Goal: Task Accomplishment & Management: Complete application form

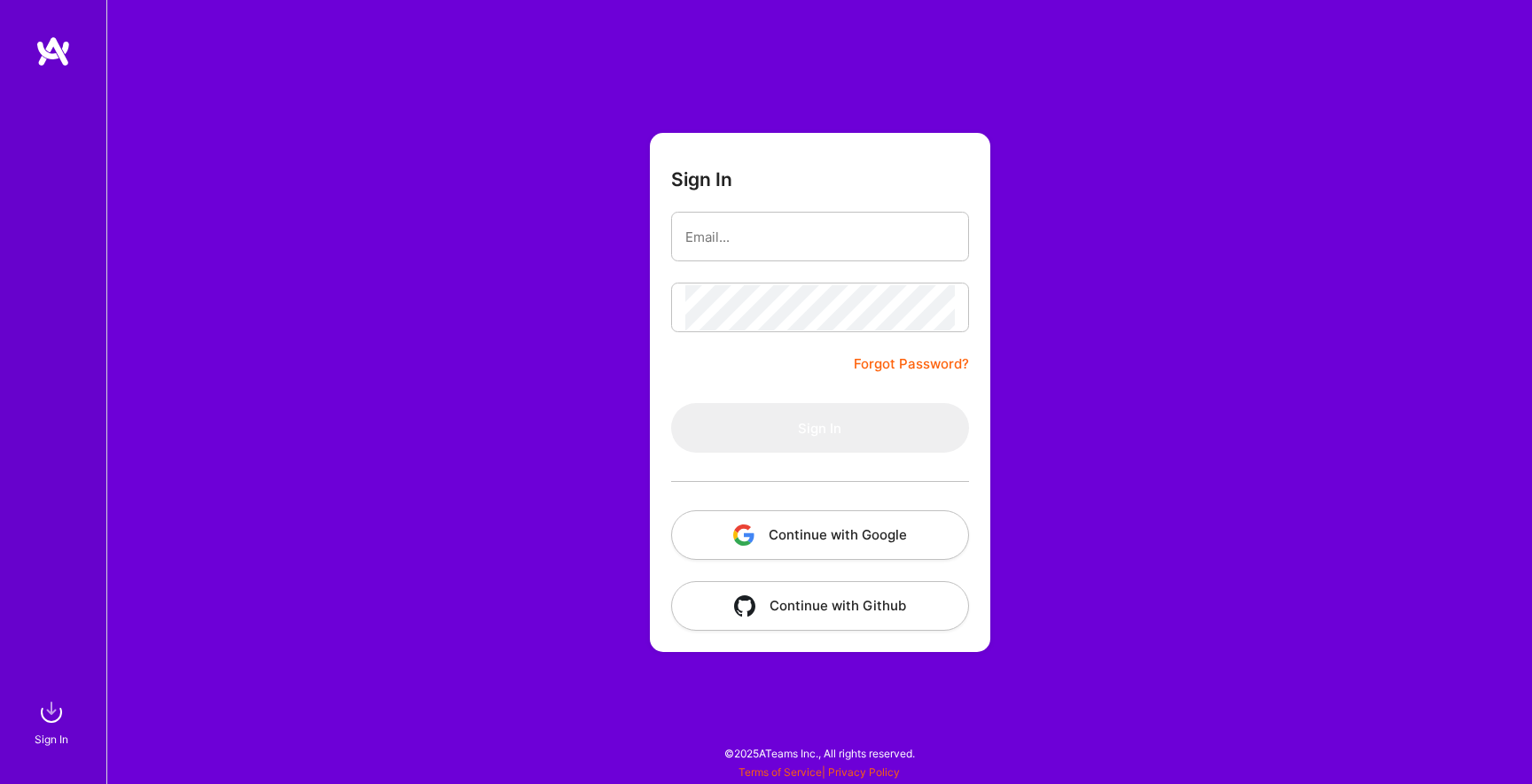
click at [799, 530] on button "Continue with Google" at bounding box center [819, 535] width 298 height 50
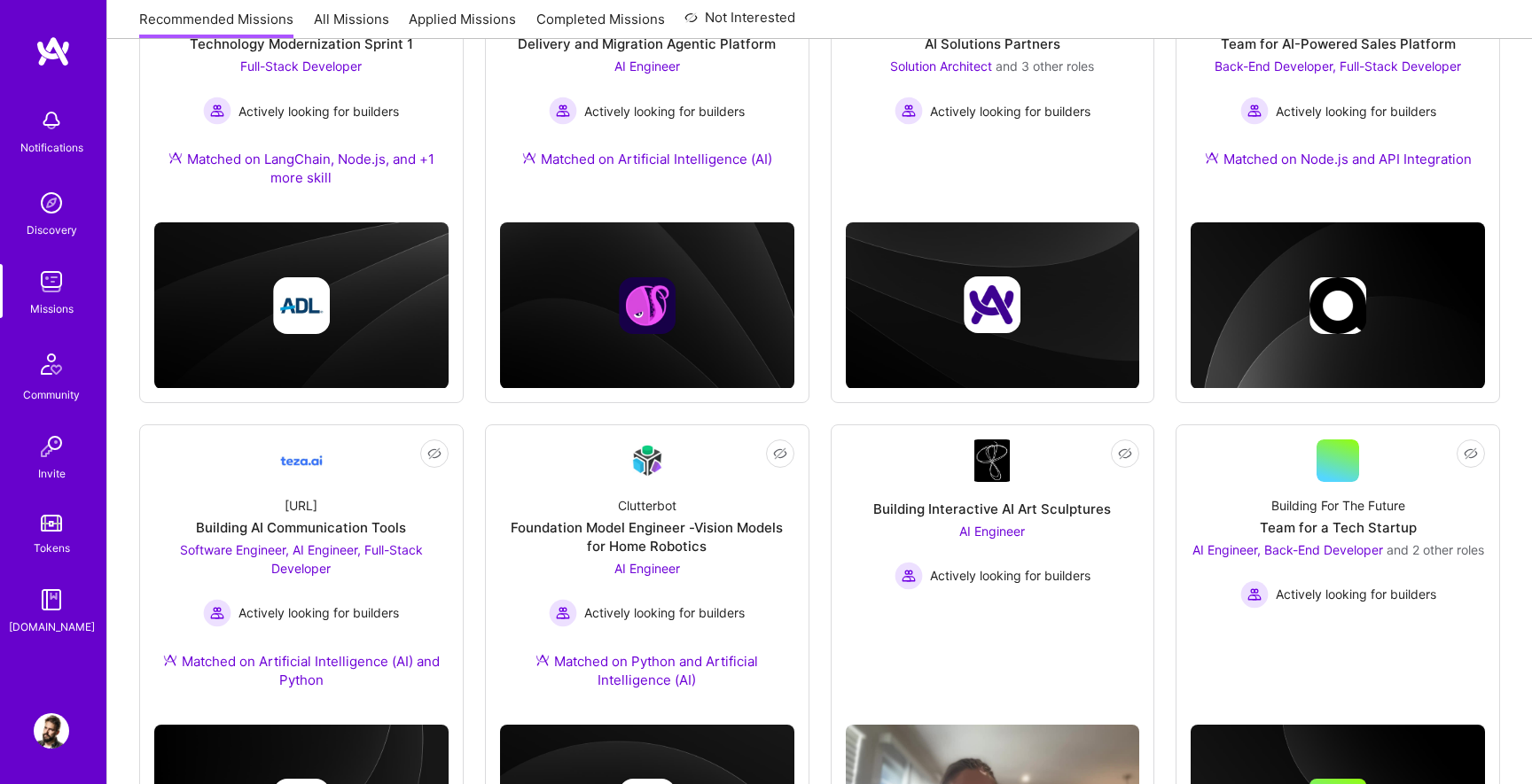
scroll to position [170, 0]
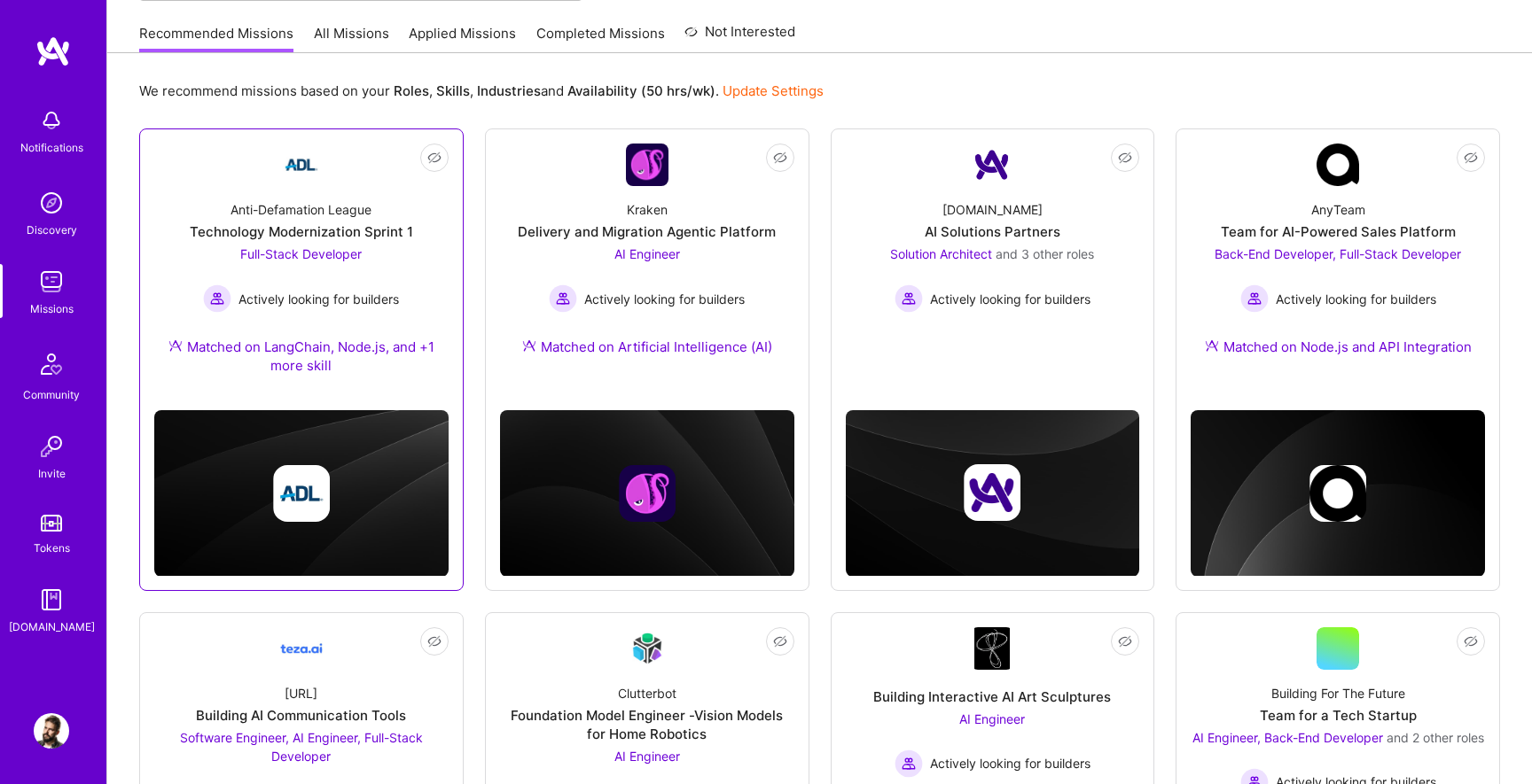
click at [306, 252] on span "Full-Stack Developer" at bounding box center [301, 253] width 122 height 15
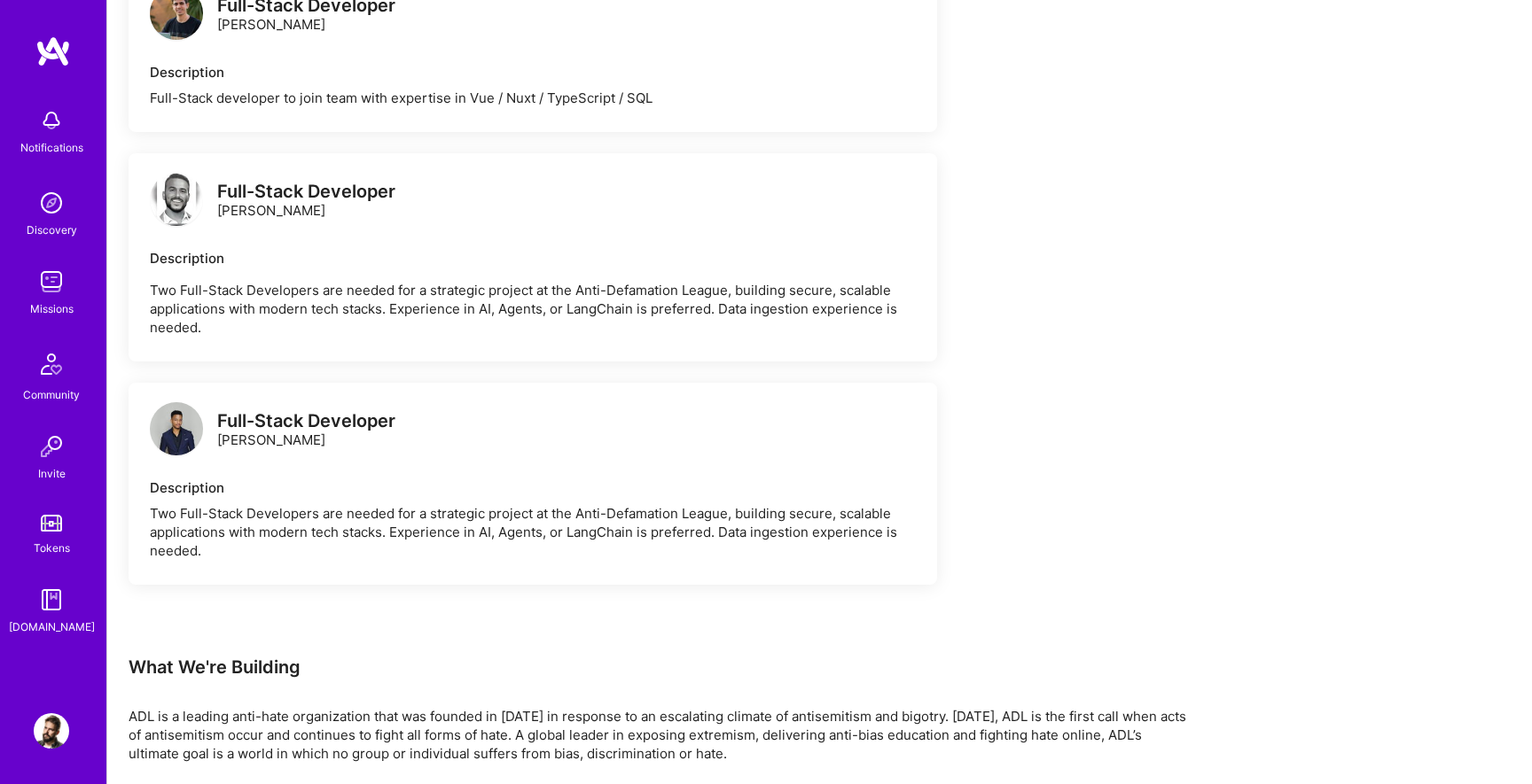
scroll to position [1317, 0]
